Goal: Check status: Check status

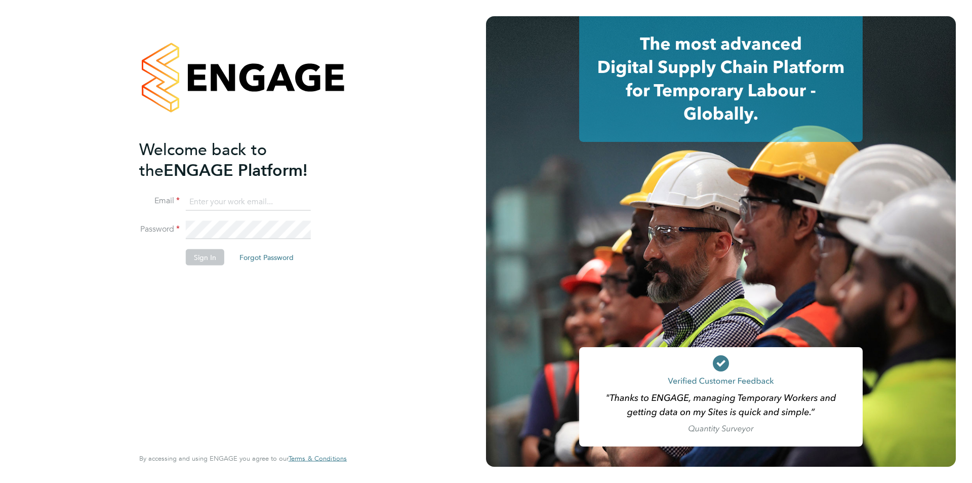
type input "roisin@falcongreen.co.uk"
click at [201, 257] on button "Sign In" at bounding box center [205, 257] width 38 height 16
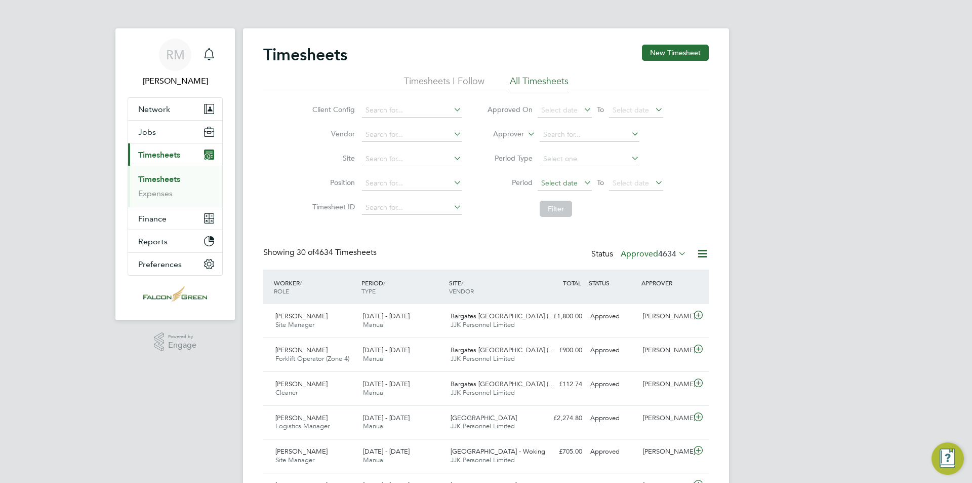
click at [571, 184] on span "Select date" at bounding box center [559, 182] width 36 height 9
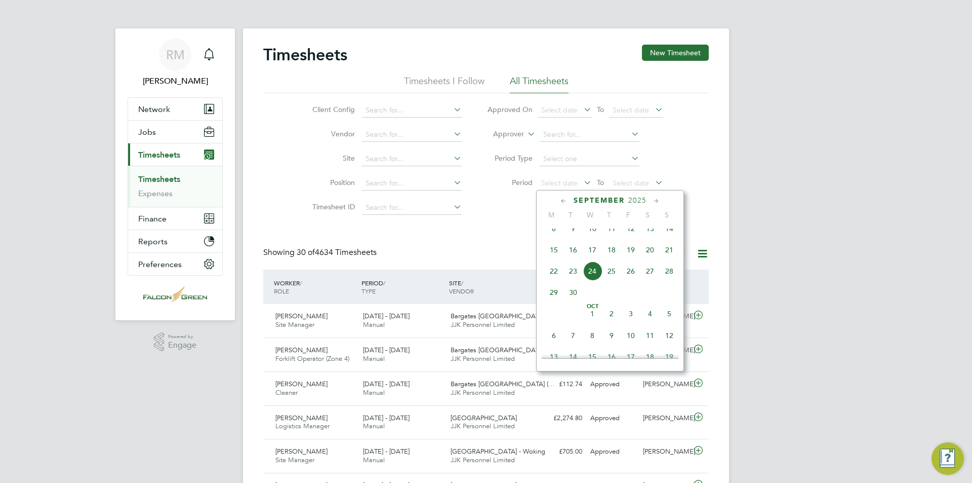
click at [555, 259] on span "15" at bounding box center [553, 249] width 19 height 19
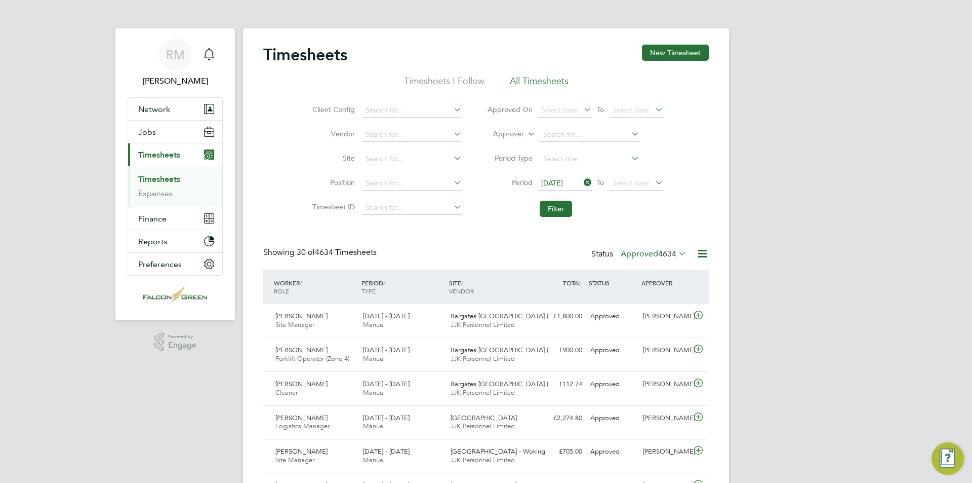
click at [622, 183] on span "Select date" at bounding box center [631, 182] width 36 height 9
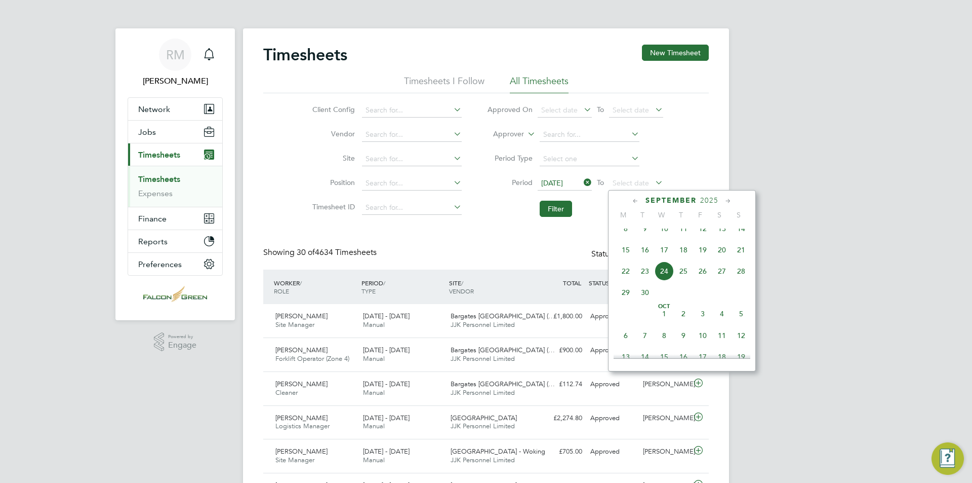
click at [746, 259] on span "21" at bounding box center [741, 249] width 19 height 19
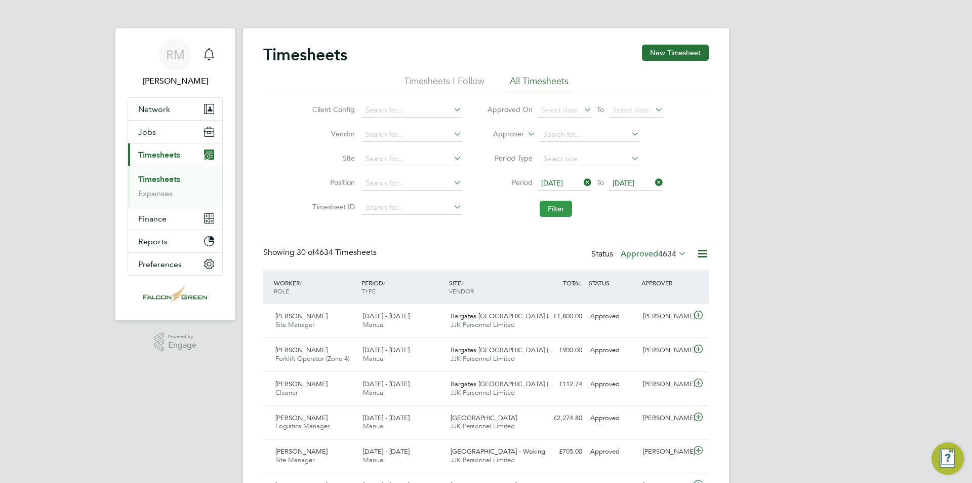
click at [554, 208] on button "Filter" at bounding box center [556, 209] width 32 height 16
click at [555, 207] on button "Filter" at bounding box center [556, 209] width 32 height 16
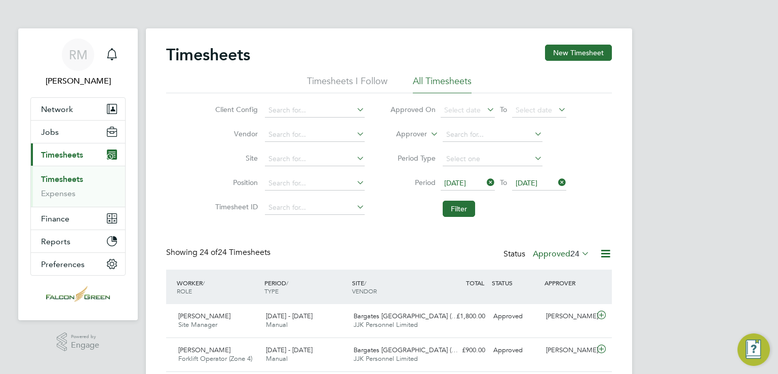
scroll to position [25, 88]
